Goal: Task Accomplishment & Management: Use online tool/utility

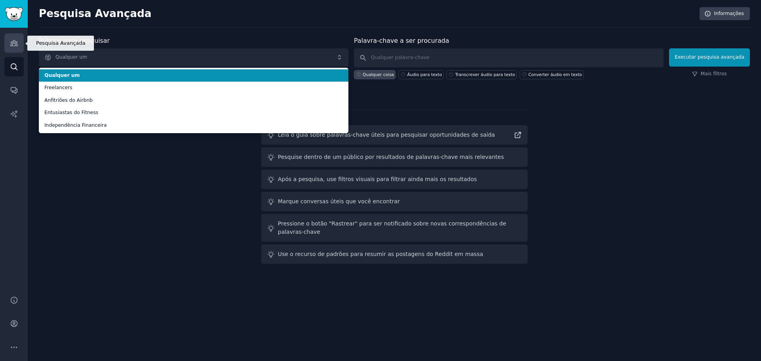
click at [14, 38] on link "Públicos" at bounding box center [13, 42] width 19 height 19
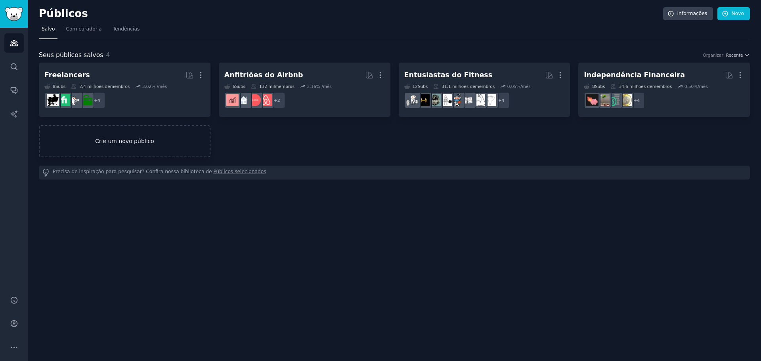
click at [99, 143] on font "Crie um novo público" at bounding box center [124, 141] width 59 height 6
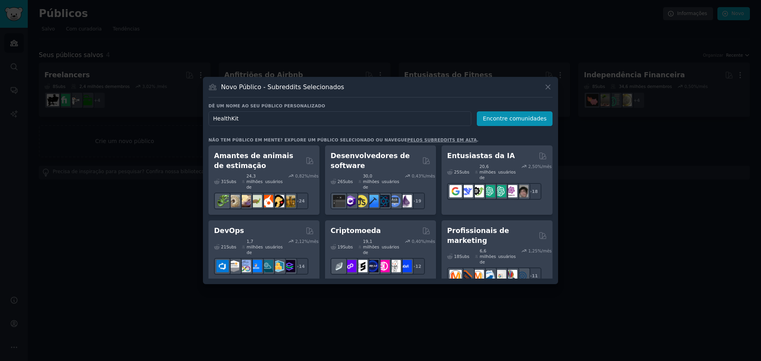
drag, startPoint x: 394, startPoint y: 114, endPoint x: 102, endPoint y: 88, distance: 293.0
click at [103, 88] on div "​ Novo Público - Subreddits Selecionados Dê um nome ao seu público personalizad…" at bounding box center [381, 180] width 756 height 361
type input "flutterflow"
click button "Encontre comunidades" at bounding box center [515, 118] width 76 height 15
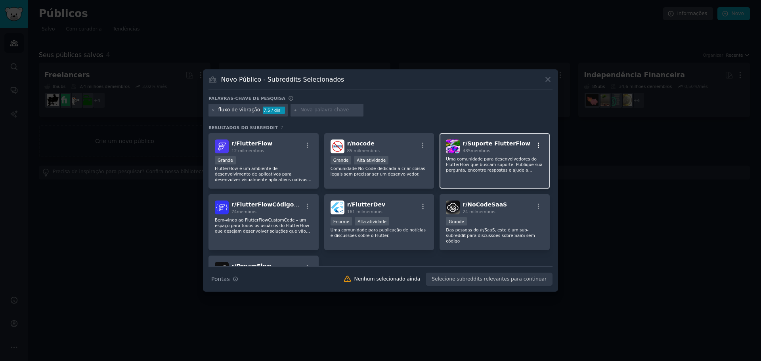
click at [535, 148] on icon "button" at bounding box center [538, 145] width 7 height 7
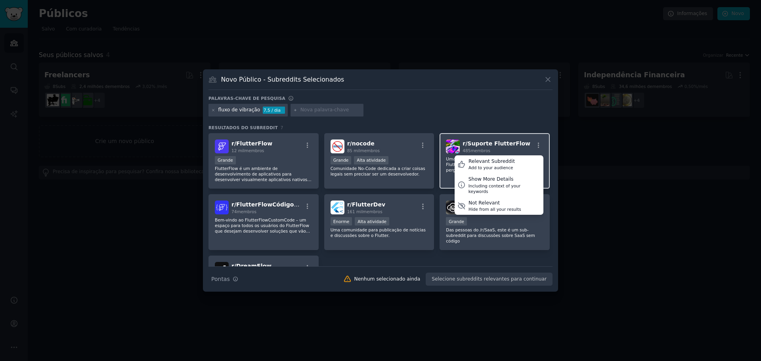
click at [482, 146] on font "Suporte FlutterFlow" at bounding box center [498, 143] width 63 height 6
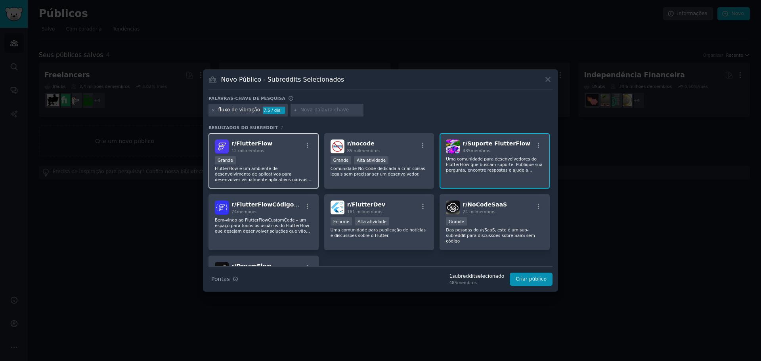
click at [260, 157] on div "Grande" at bounding box center [264, 161] width 98 height 10
click at [470, 162] on font "Uma comunidade para desenvolvedores do FlutterFlow que buscam suporte. Publique…" at bounding box center [494, 167] width 96 height 21
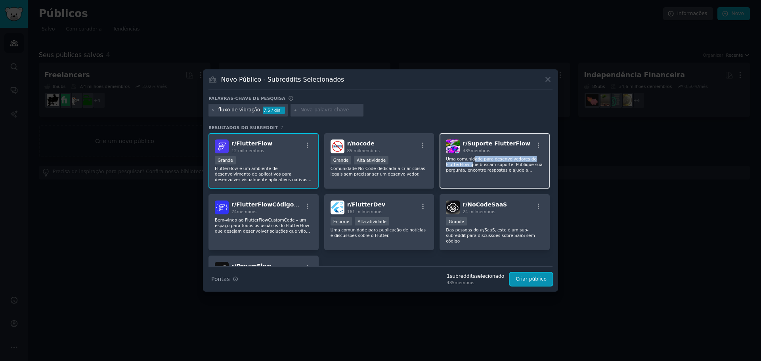
drag, startPoint x: 532, startPoint y: 279, endPoint x: 490, endPoint y: 174, distance: 113.5
click at [490, 174] on div "Palavras-chave de pesquisa fluxo de vibração 7,5 / dia Resultados do Subreddit …" at bounding box center [381, 191] width 344 height 191
click at [490, 174] on div "r/ Suporte FlutterFlow 485 membros Uma comunidade para desenvolvedores do Flutt…" at bounding box center [495, 161] width 110 height 56
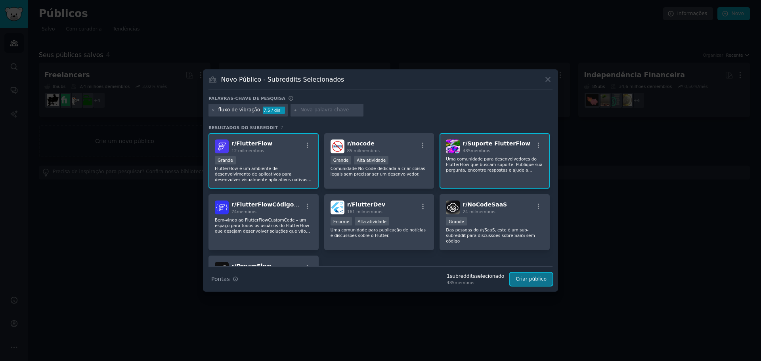
click at [531, 280] on font "Criar público" at bounding box center [531, 279] width 31 height 6
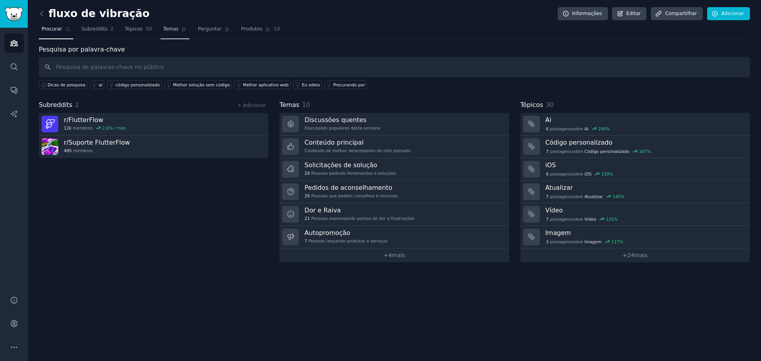
click at [167, 29] on font "Temas" at bounding box center [170, 29] width 15 height 6
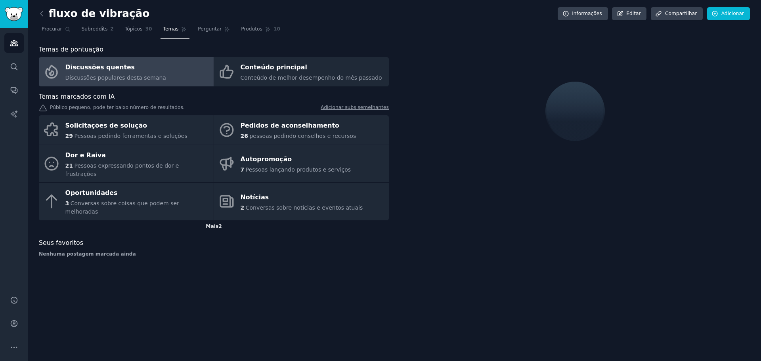
click at [218, 224] on font "Mais" at bounding box center [212, 227] width 13 height 6
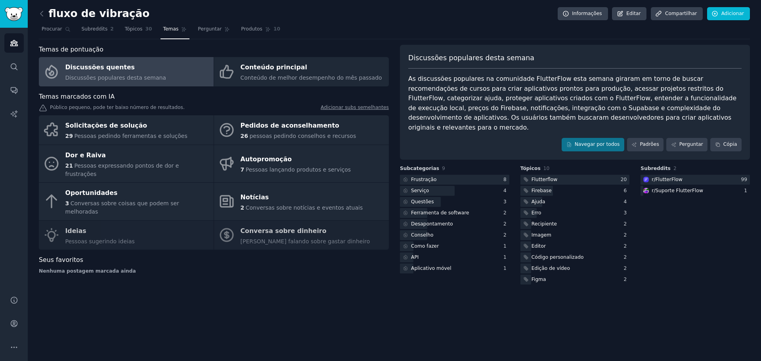
click at [112, 220] on div "Solicitações de solução 29 Pessoas pedindo ferramentas e soluções Pedidos de ac…" at bounding box center [214, 182] width 350 height 134
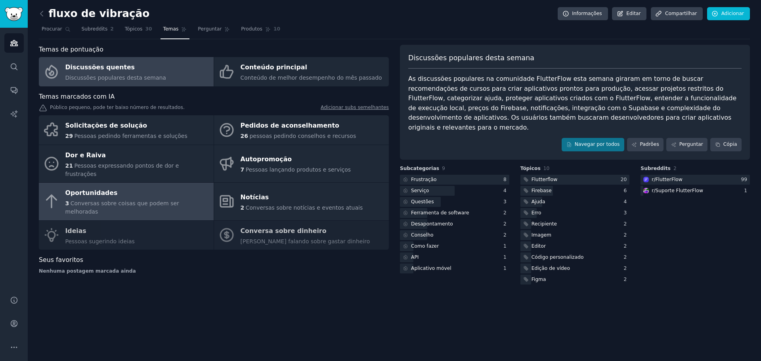
click at [112, 190] on div "Oportunidades" at bounding box center [137, 193] width 144 height 13
